Goal: Task Accomplishment & Management: Manage account settings

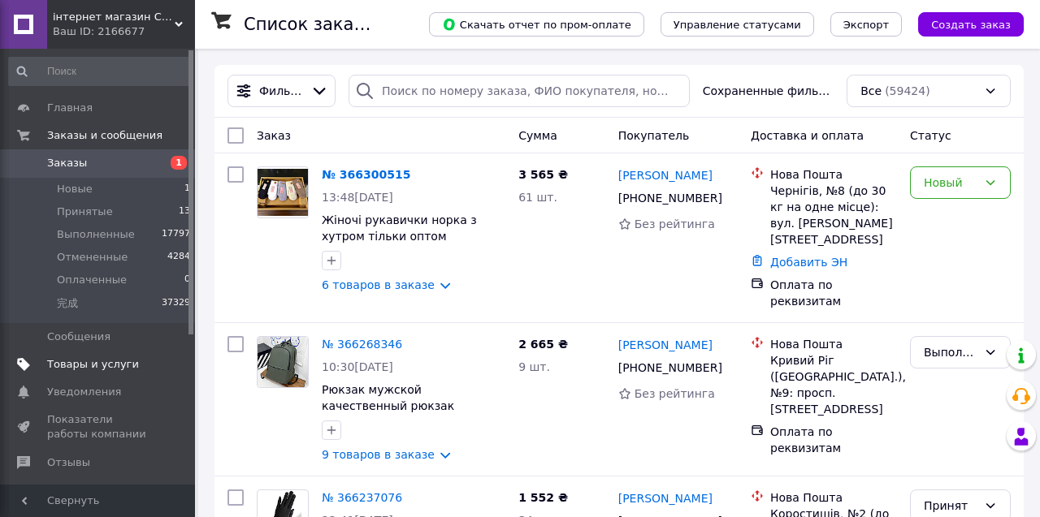
click at [114, 356] on link "Товары и услуги" at bounding box center [100, 365] width 200 height 28
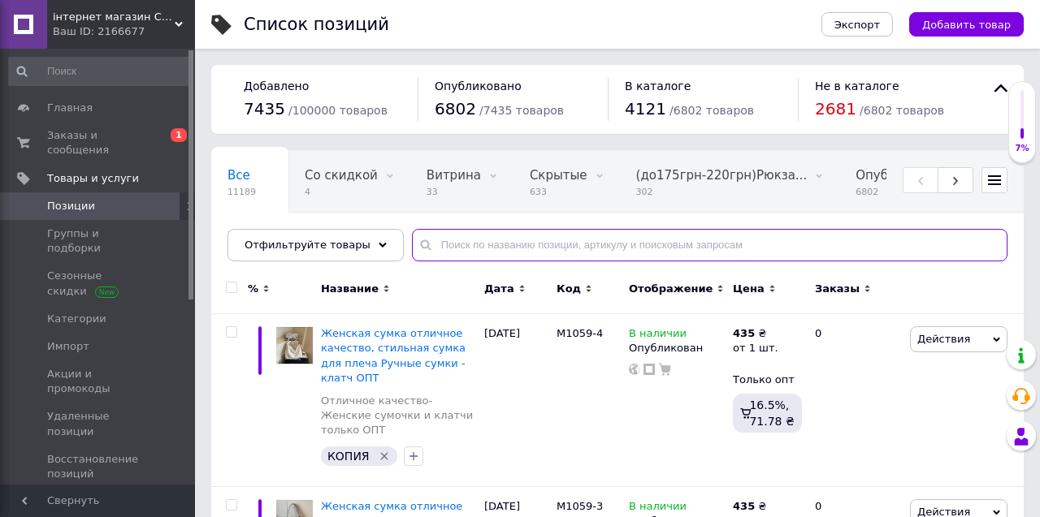
click at [499, 245] on input "text" at bounding box center [709, 245] width 595 height 32
paste input "69813"
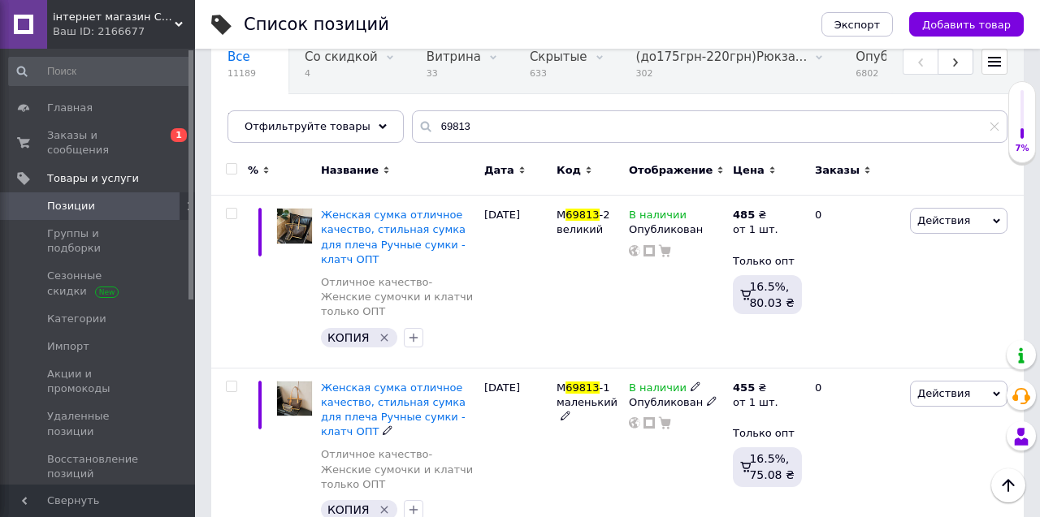
scroll to position [128, 0]
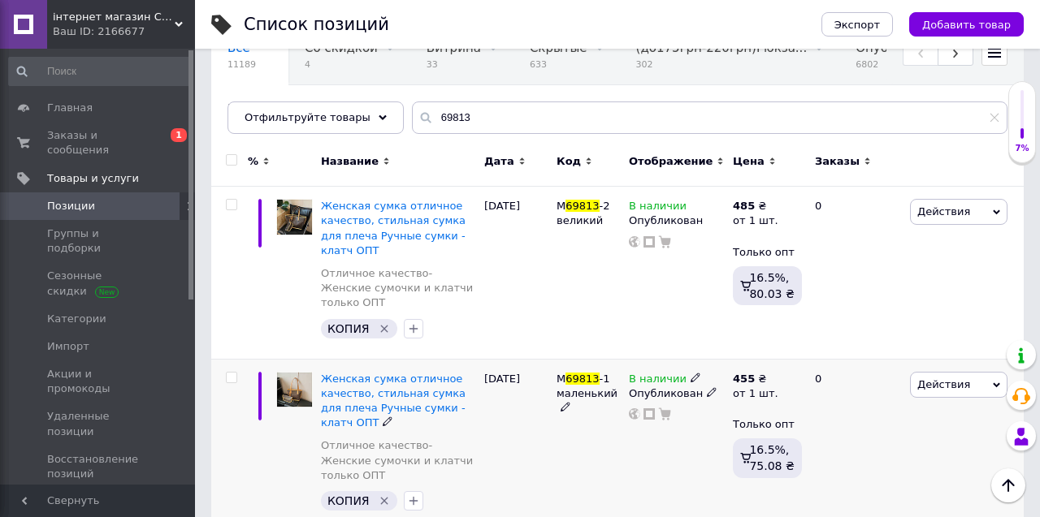
click at [678, 461] on div "В наличии Опубликован" at bounding box center [677, 445] width 104 height 172
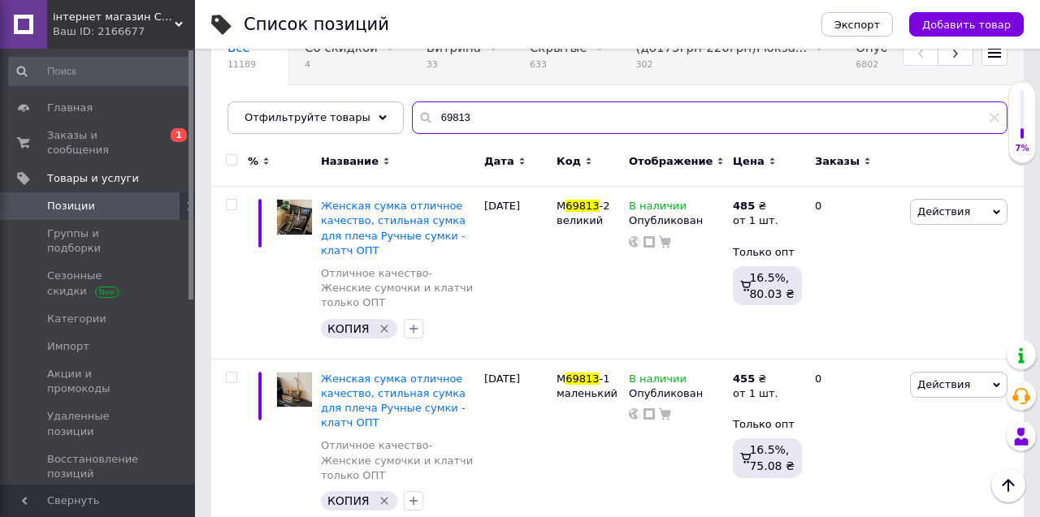
drag, startPoint x: 456, startPoint y: 120, endPoint x: 420, endPoint y: 120, distance: 35.7
click at [420, 120] on div "69813" at bounding box center [709, 118] width 595 height 32
drag, startPoint x: 465, startPoint y: 115, endPoint x: 408, endPoint y: 115, distance: 56.9
click at [412, 115] on div "1059" at bounding box center [709, 118] width 595 height 32
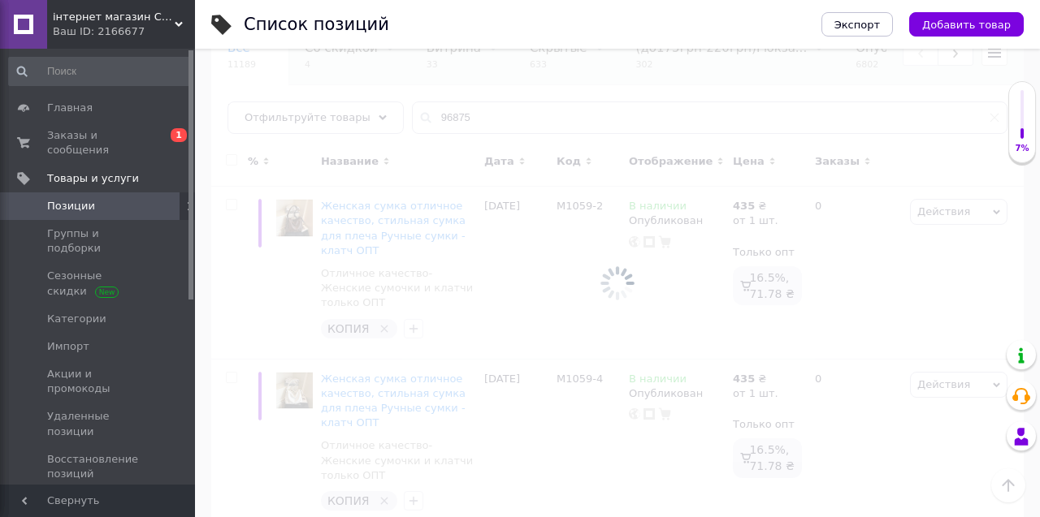
click at [548, 299] on div at bounding box center [617, 283] width 845 height 469
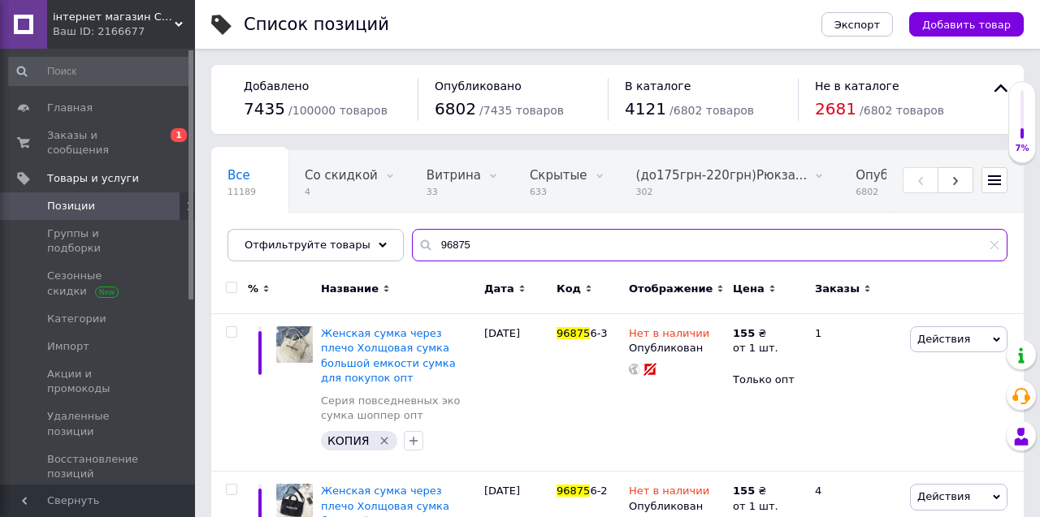
drag, startPoint x: 474, startPoint y: 238, endPoint x: 409, endPoint y: 260, distance: 68.6
click at [412, 260] on input "96875" at bounding box center [709, 245] width 595 height 32
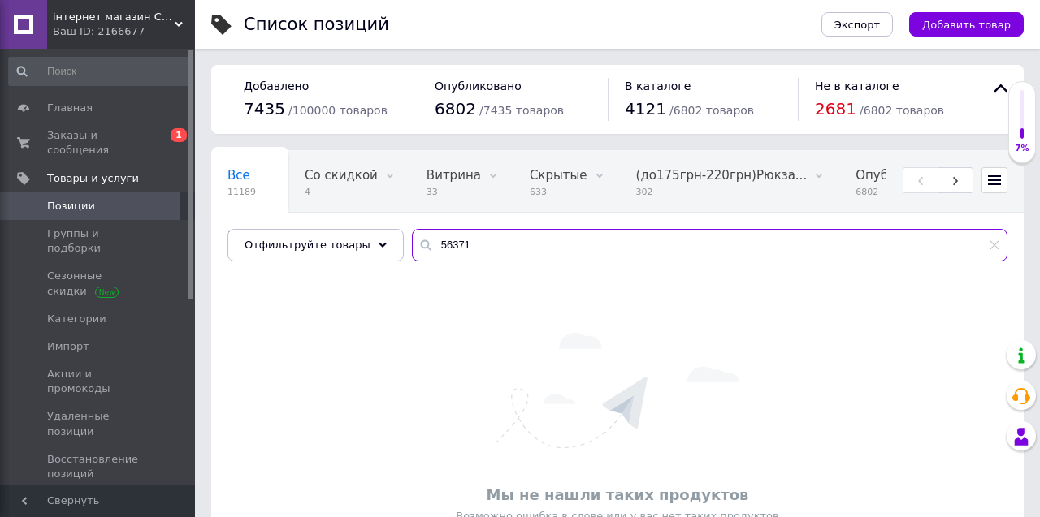
type input "56371"
drag, startPoint x: 478, startPoint y: 231, endPoint x: 493, endPoint y: 258, distance: 30.9
click at [493, 258] on input "56371" at bounding box center [709, 245] width 595 height 32
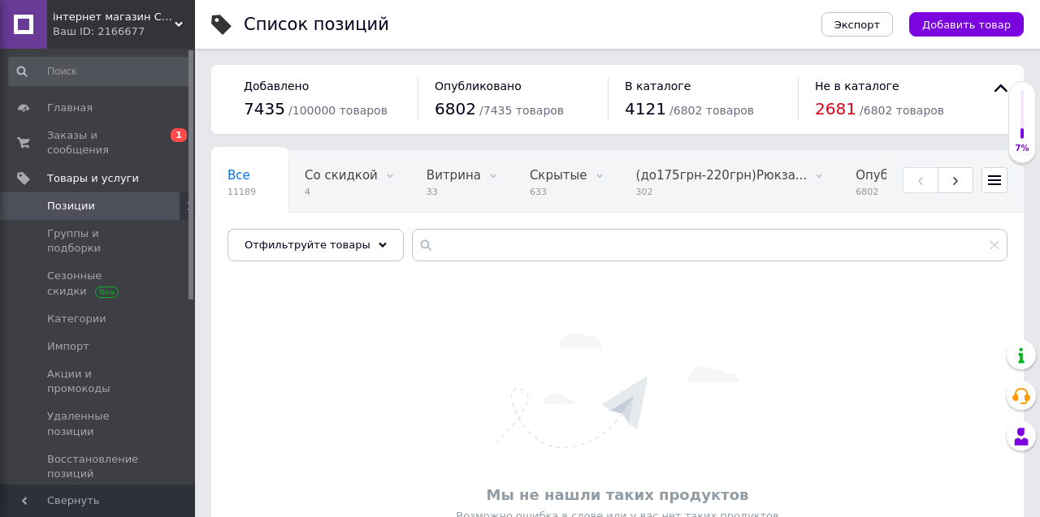
click at [703, 323] on div "Мы не нашли таких продуктов Возможно ошибка в слове или у вас нет таких продукт…" at bounding box center [617, 429] width 812 height 286
click at [994, 247] on icon at bounding box center [994, 245] width 10 height 10
click at [898, 381] on div "Мы не нашли таких продуктов Возможно ошибка в слове или у вас нет таких продукт…" at bounding box center [617, 429] width 812 height 286
